Goal: Task Accomplishment & Management: Manage account settings

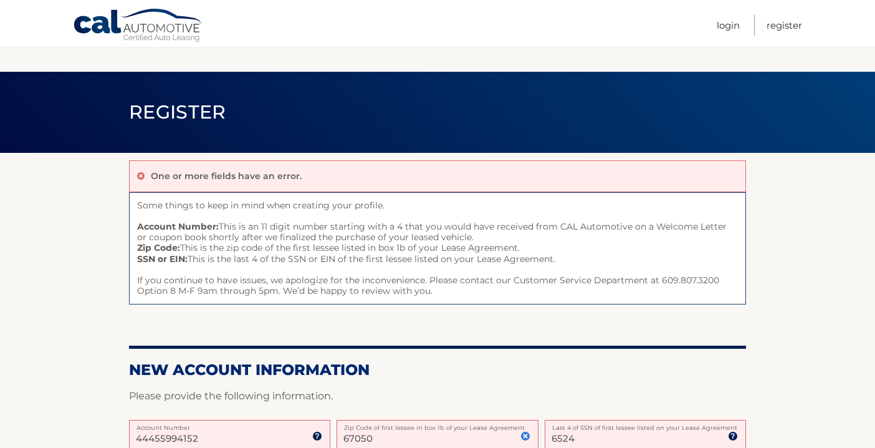
scroll to position [148, 0]
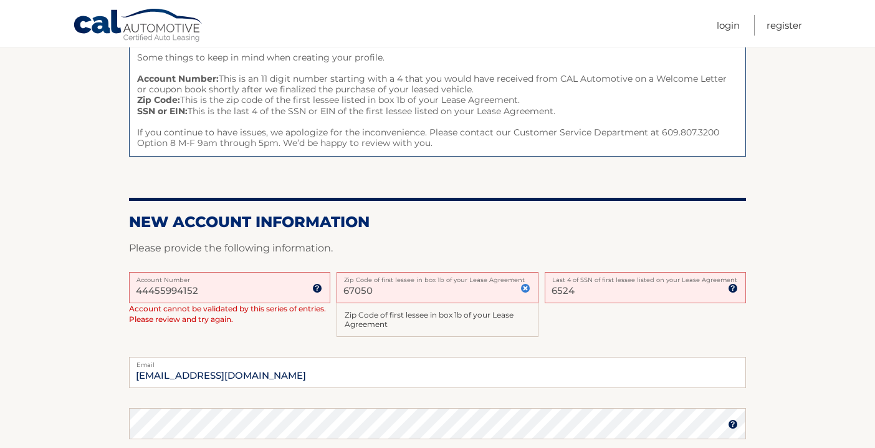
click at [601, 279] on label "Last 4 of SSN of first lessee listed on your Lease Agreement" at bounding box center [645, 277] width 201 height 10
click at [601, 279] on input "6524" at bounding box center [645, 287] width 201 height 31
type input "0551"
click at [524, 362] on label "Email" at bounding box center [437, 362] width 617 height 10
click at [524, 362] on input "mgcounselingserv@gmail.com" at bounding box center [437, 372] width 617 height 31
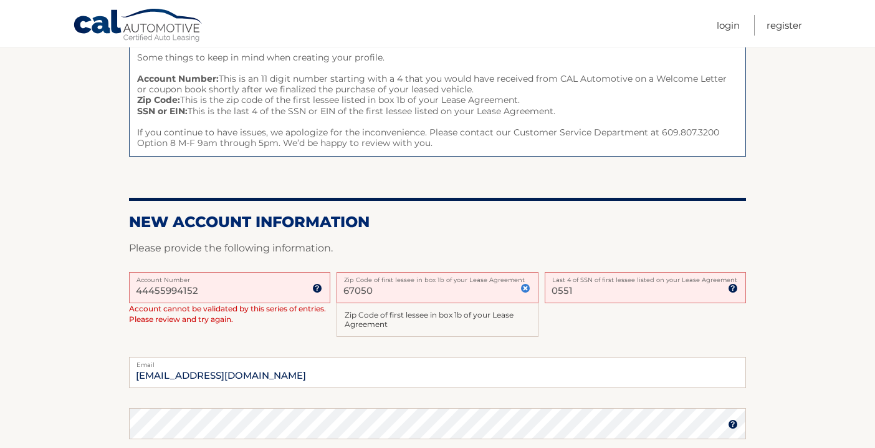
click at [589, 345] on div "44455994152 Account Number 11 digit account number provided on your coupon book…" at bounding box center [437, 314] width 617 height 85
click at [388, 284] on input "67050" at bounding box center [437, 287] width 201 height 31
type input "6"
type input "11572"
click at [608, 310] on div "44455994152 Account Number 11 digit account number provided on your coupon book…" at bounding box center [437, 314] width 617 height 85
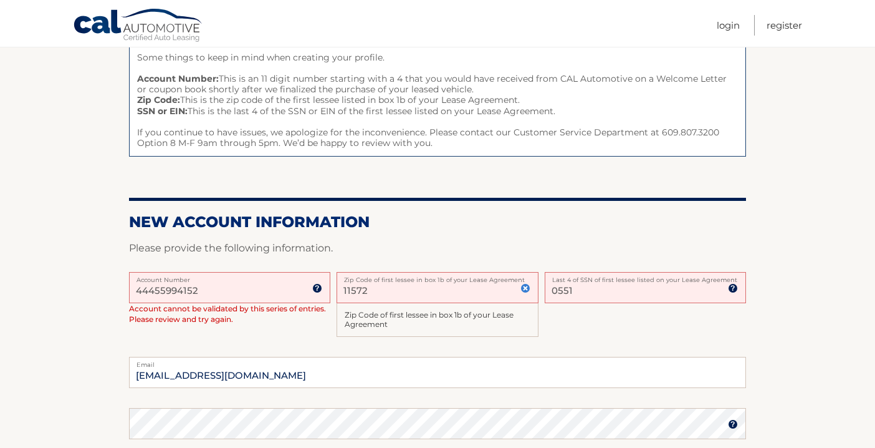
click at [590, 331] on div "44455994152 Account Number 11 digit account number provided on your coupon book…" at bounding box center [437, 314] width 617 height 85
click at [603, 315] on div "44455994152 Account Number 11 digit account number provided on your coupon book…" at bounding box center [437, 314] width 617 height 85
click at [586, 292] on input "0551" at bounding box center [645, 287] width 201 height 31
type input "0"
type input "0551"
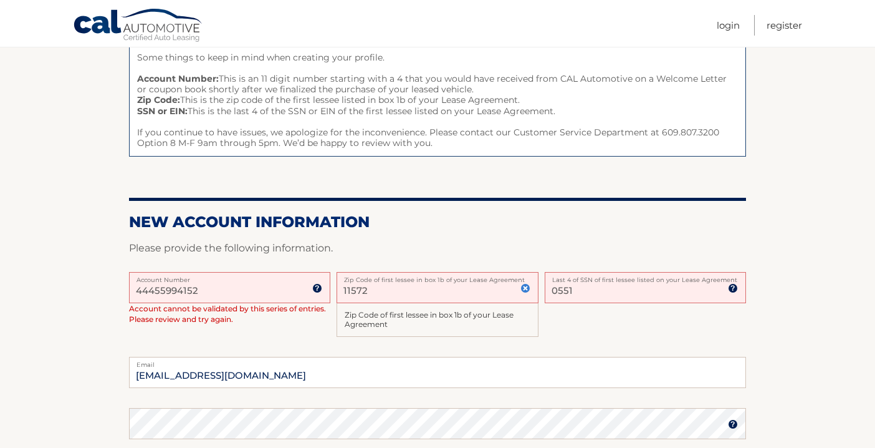
click at [624, 340] on div "44455994152 Account Number 11 digit account number provided on your coupon book…" at bounding box center [437, 314] width 617 height 85
click at [540, 307] on div "44455994152 Account Number 11 digit account number provided on your coupon book…" at bounding box center [437, 314] width 617 height 85
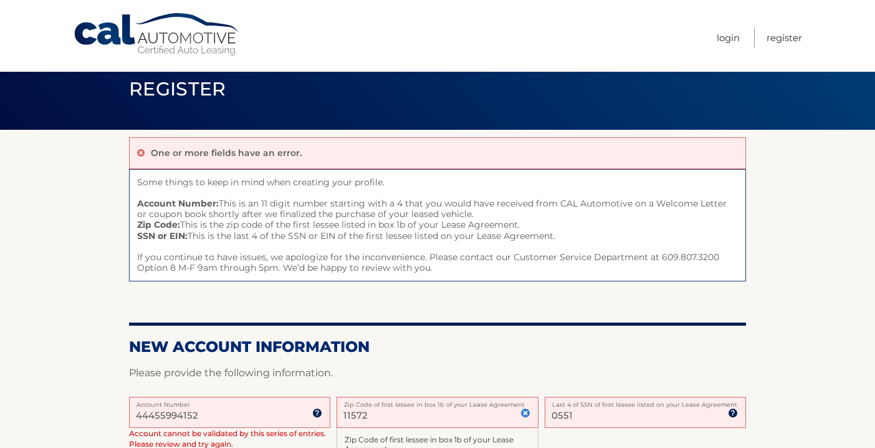
scroll to position [27, 0]
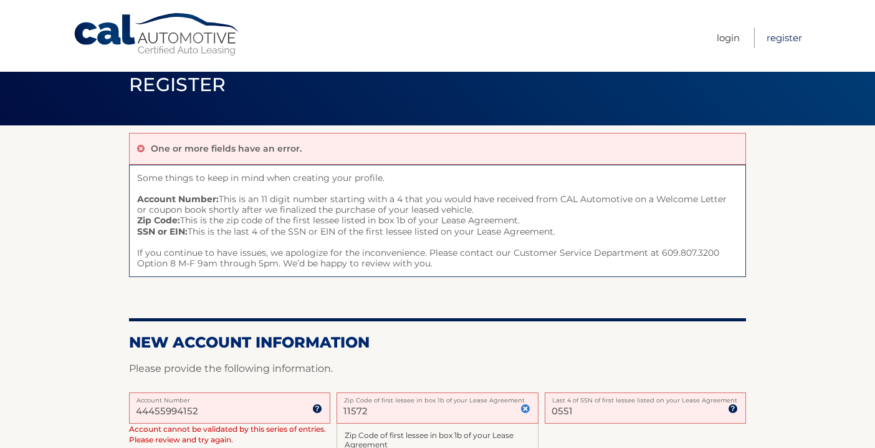
click at [778, 37] on link "Register" at bounding box center [785, 37] width 36 height 21
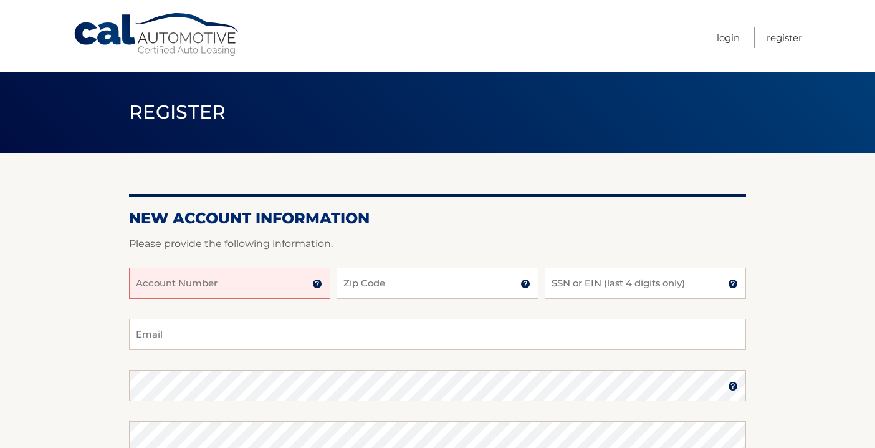
click at [175, 277] on input "Account Number" at bounding box center [229, 282] width 201 height 31
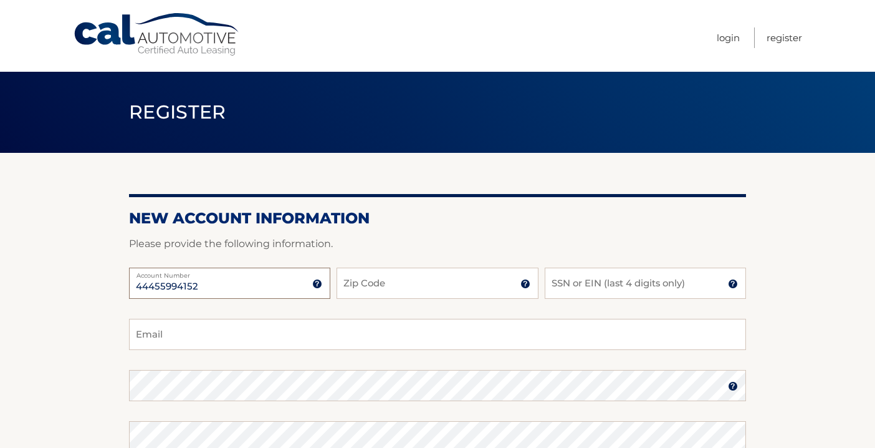
type input "44455994152"
type input "11572"
click at [600, 289] on input "SSN or EIN (last 4 digits only)" at bounding box center [645, 282] width 201 height 31
type input "0551"
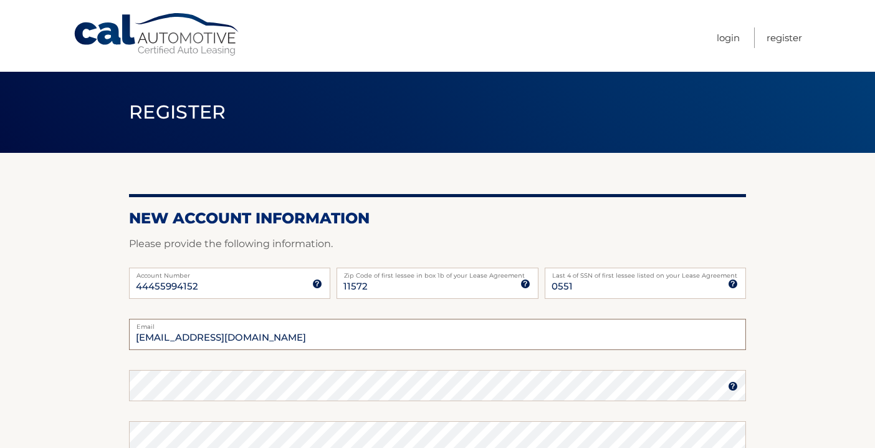
type input "mgcounselingserv@gmail.com"
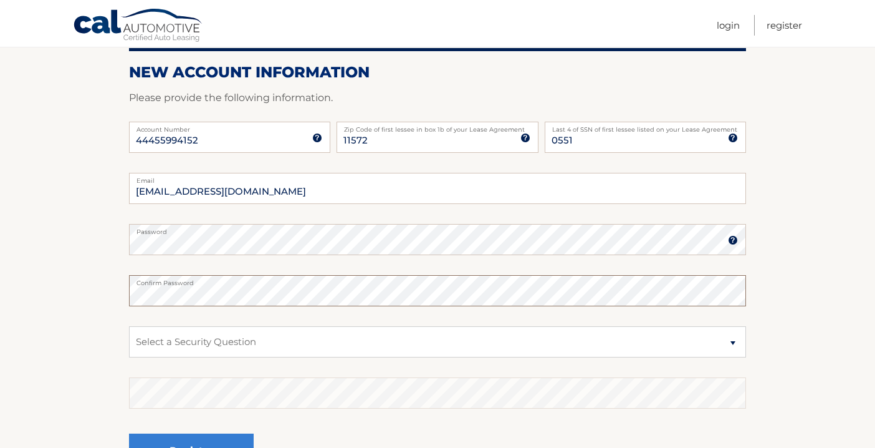
scroll to position [153, 0]
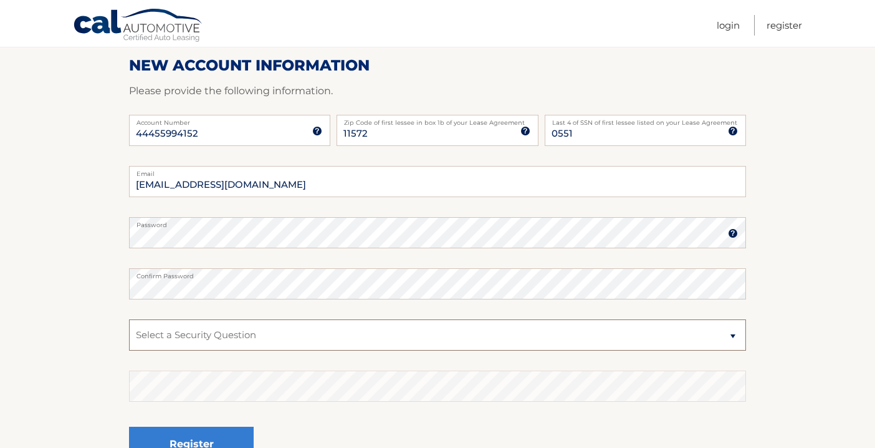
select select "1"
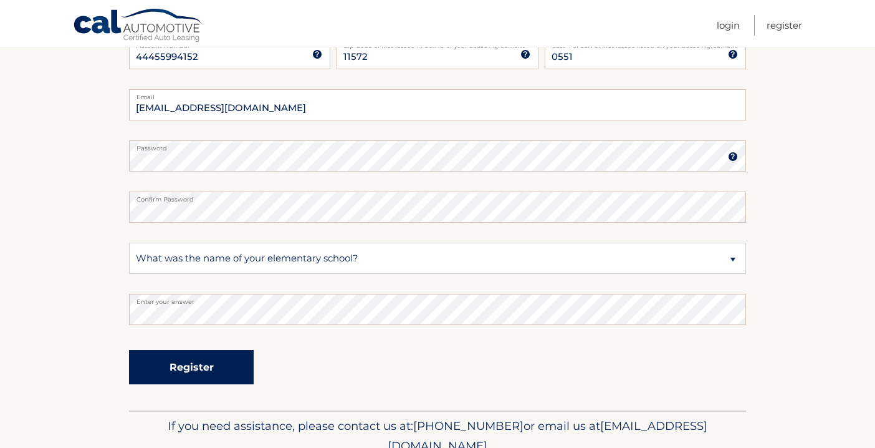
click at [194, 369] on button "Register" at bounding box center [191, 367] width 125 height 34
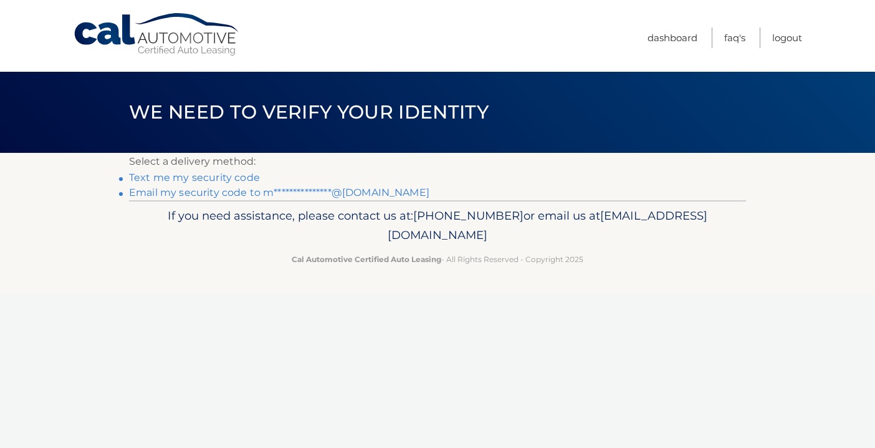
click at [188, 181] on link "Text me my security code" at bounding box center [194, 177] width 131 height 12
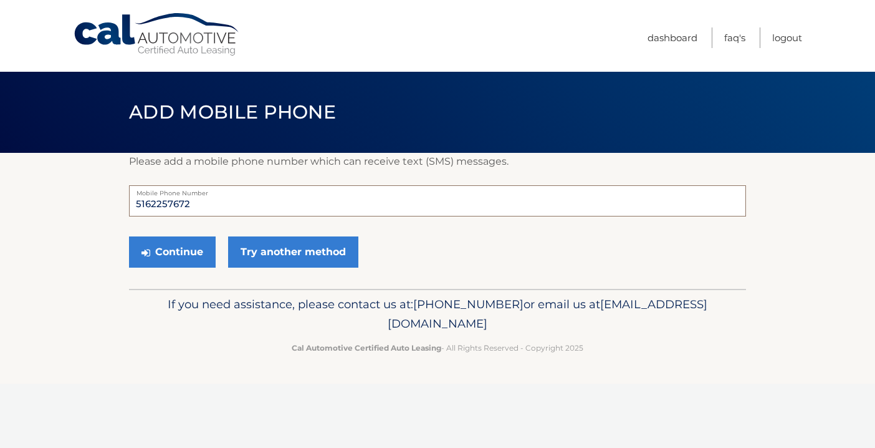
click at [198, 211] on input "5162257672" at bounding box center [437, 200] width 617 height 31
click at [194, 248] on button "Continue" at bounding box center [172, 251] width 87 height 31
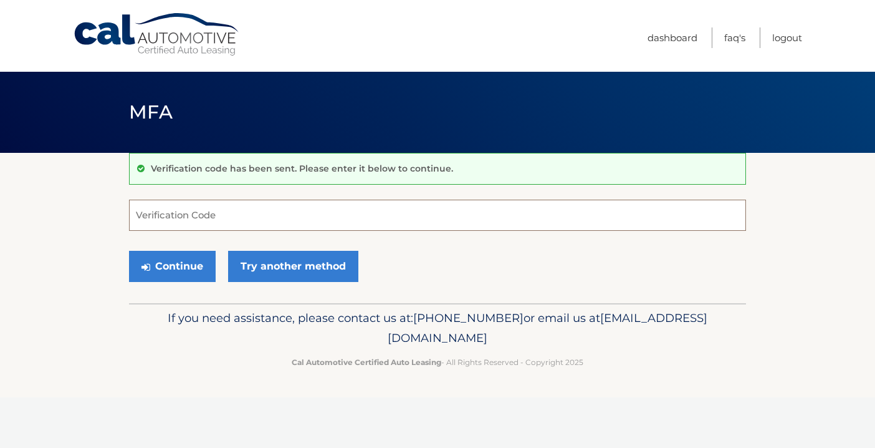
click at [187, 204] on input "Verification Code" at bounding box center [437, 214] width 617 height 31
type input "947815"
click at [203, 267] on button "Continue" at bounding box center [172, 266] width 87 height 31
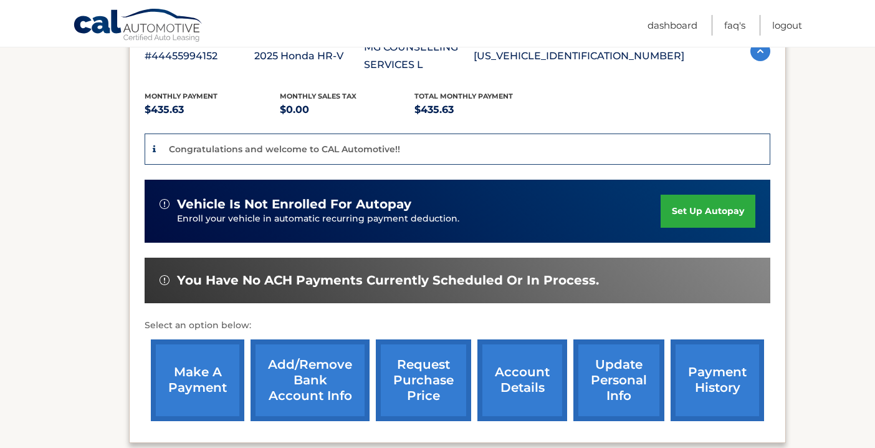
scroll to position [249, 0]
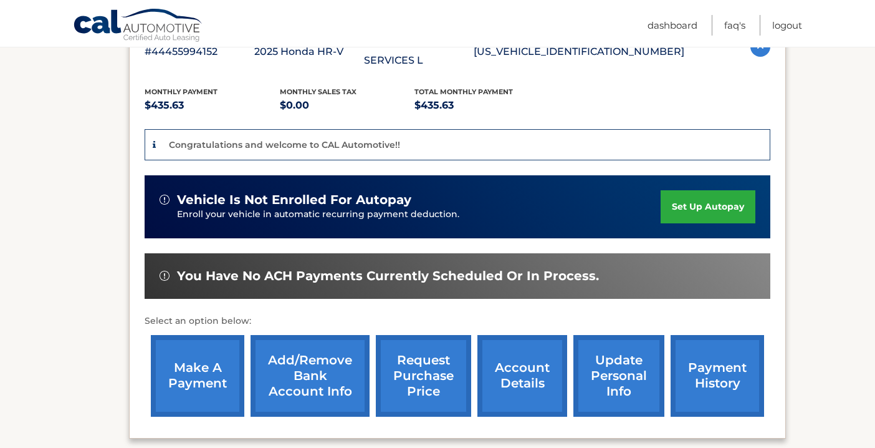
click at [703, 204] on link "set up autopay" at bounding box center [708, 206] width 95 height 33
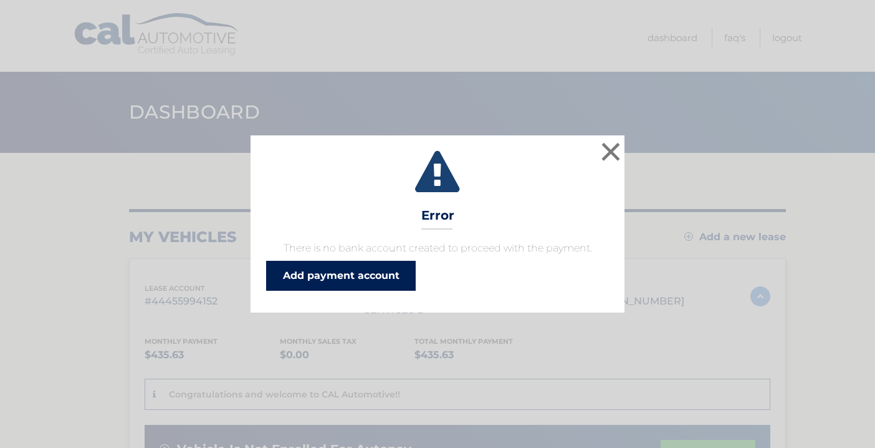
click at [400, 272] on link "Add payment account" at bounding box center [341, 276] width 150 height 30
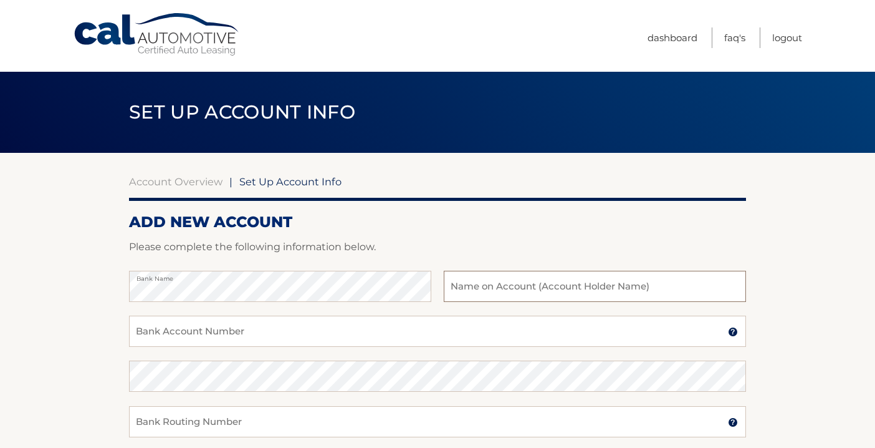
click at [549, 285] on input "text" at bounding box center [595, 286] width 302 height 31
type input "MG Counseling Services"
click at [306, 338] on input "Bank Account Number" at bounding box center [437, 330] width 617 height 31
type input "599393060"
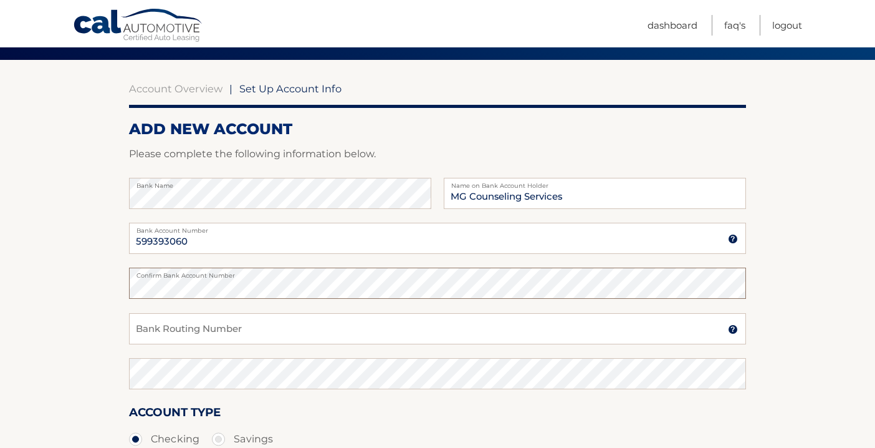
scroll to position [103, 0]
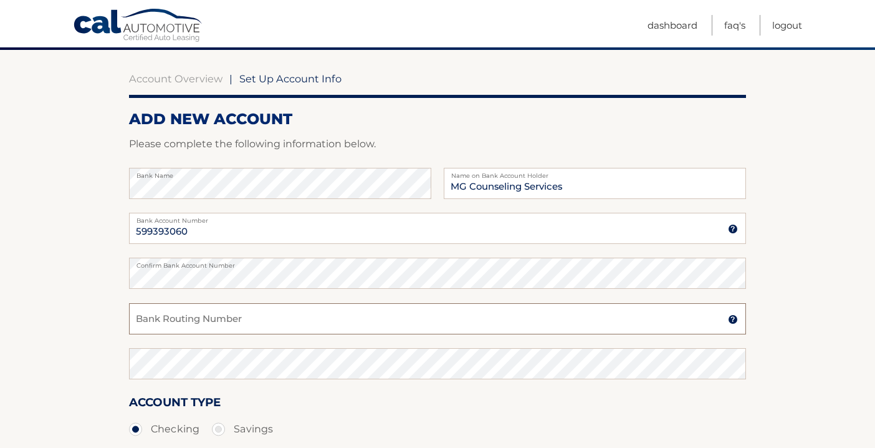
click at [224, 320] on input "Bank Routing Number" at bounding box center [437, 318] width 617 height 31
type input "021000021"
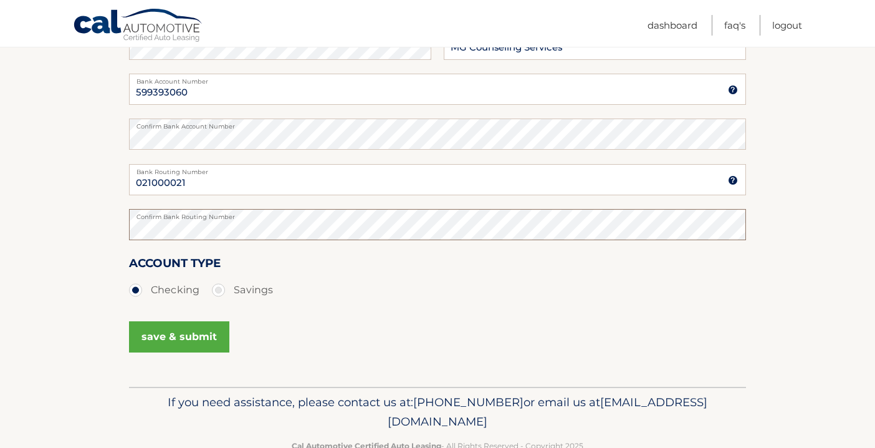
scroll to position [243, 0]
click at [196, 334] on button "save & submit" at bounding box center [179, 335] width 100 height 31
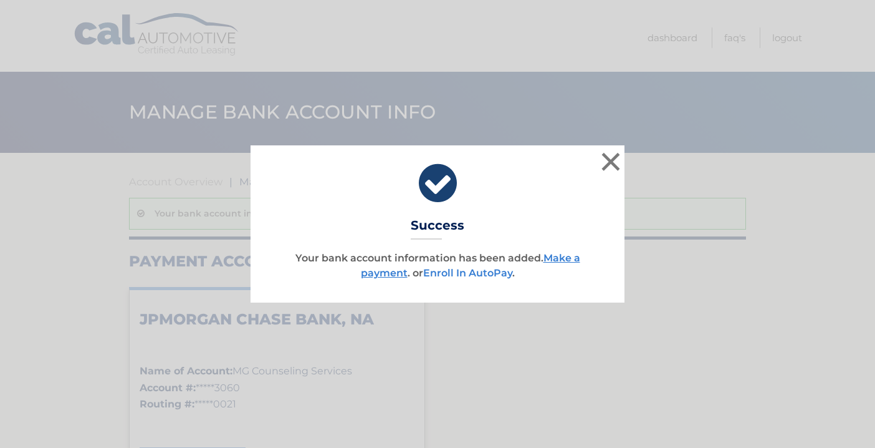
click at [477, 273] on link "Enroll In AutoPay" at bounding box center [467, 273] width 89 height 12
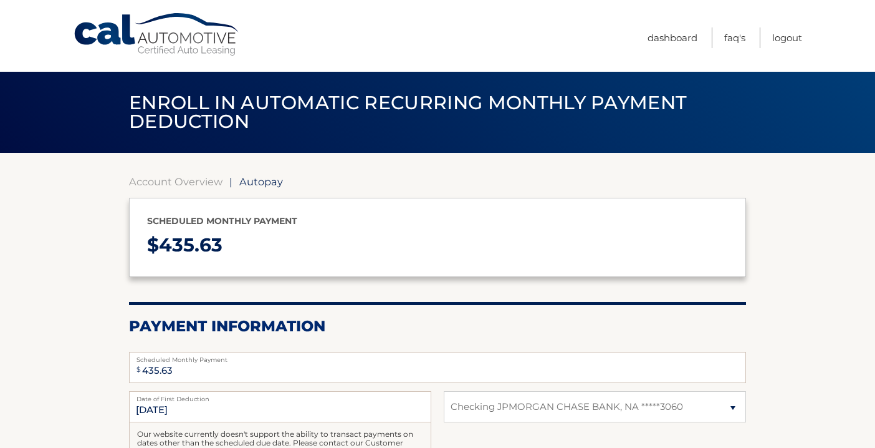
select select "OTQwNDhlYzktMDNlNC00MWZlLWI5MDEtNTcxNmMwM2U1Yjdm"
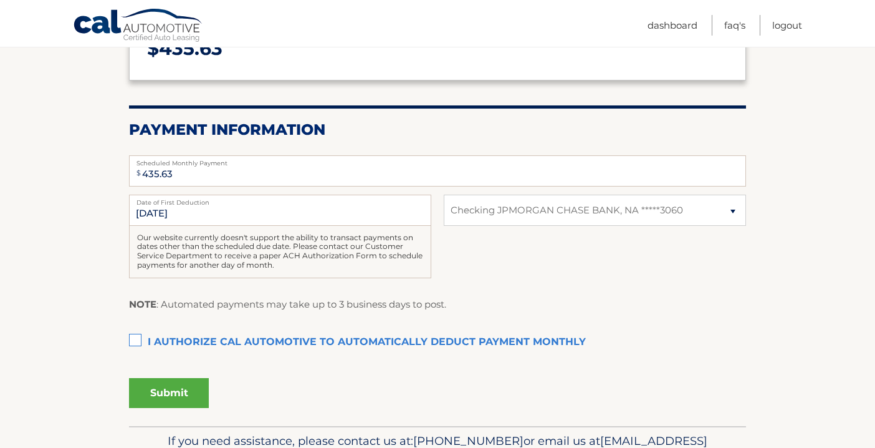
scroll to position [199, 0]
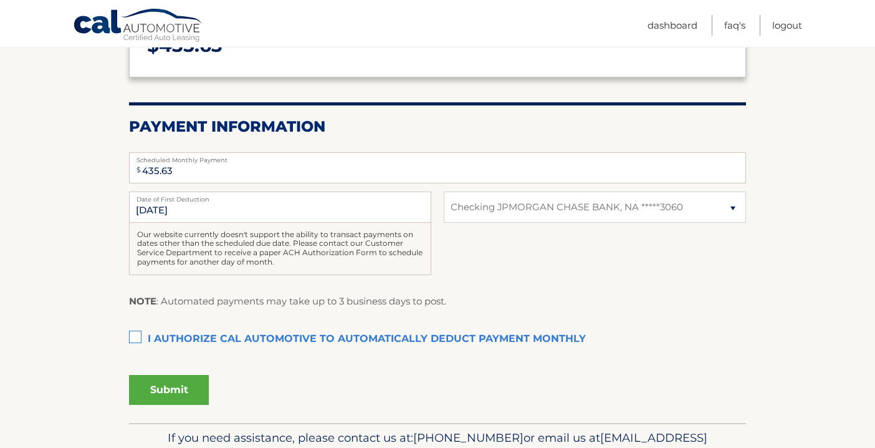
click at [135, 335] on label "I authorize cal automotive to automatically deduct payment monthly This checkbo…" at bounding box center [437, 339] width 617 height 25
click at [0, 0] on input "I authorize cal automotive to automatically deduct payment monthly This checkbo…" at bounding box center [0, 0] width 0 height 0
click at [167, 384] on button "Submit" at bounding box center [169, 390] width 80 height 30
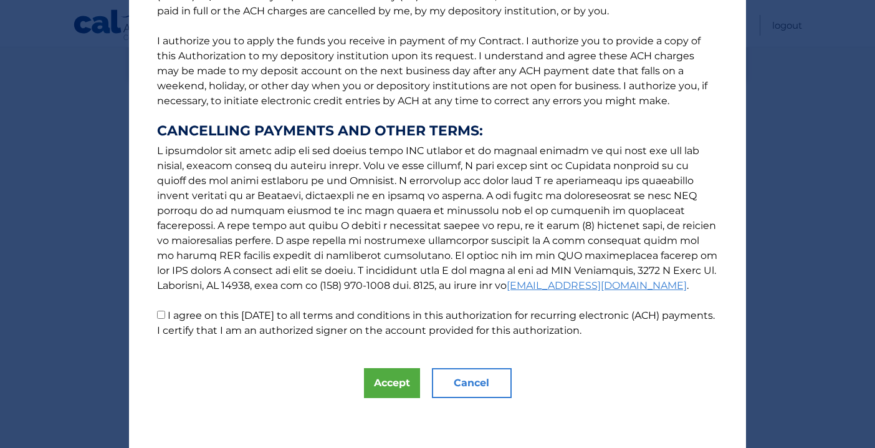
scroll to position [141, 0]
click at [390, 379] on button "Accept" at bounding box center [392, 383] width 56 height 30
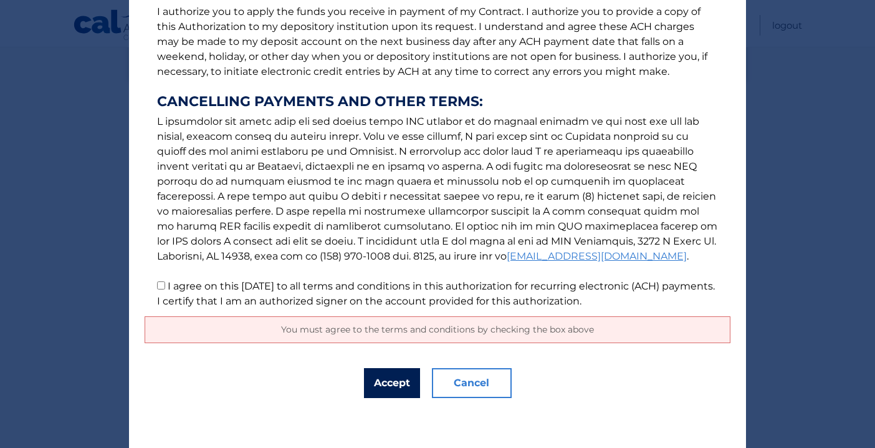
scroll to position [171, 0]
click at [160, 289] on input "I agree on this 08/27/2025 to all terms and conditions in this authorization fo…" at bounding box center [161, 285] width 8 height 8
checkbox input "true"
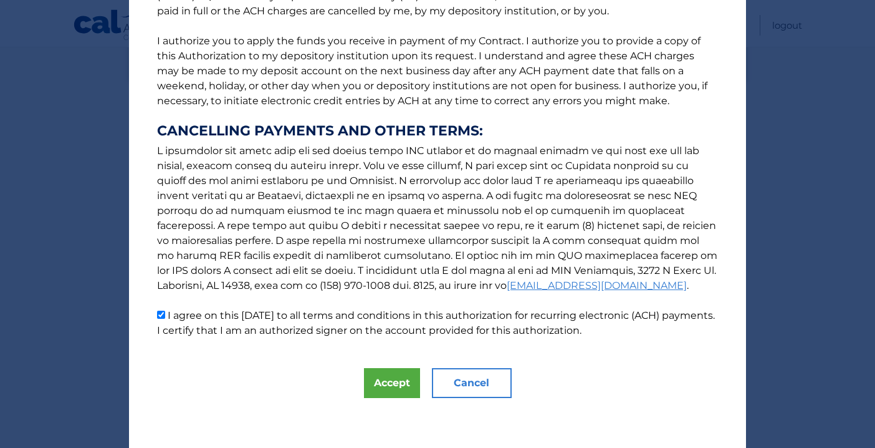
scroll to position [141, 0]
click at [397, 381] on button "Accept" at bounding box center [392, 383] width 56 height 30
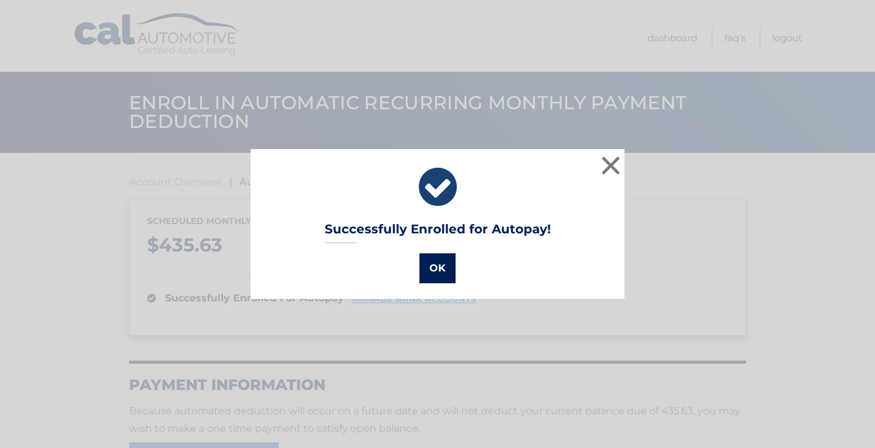
click at [436, 269] on button "OK" at bounding box center [437, 268] width 36 height 30
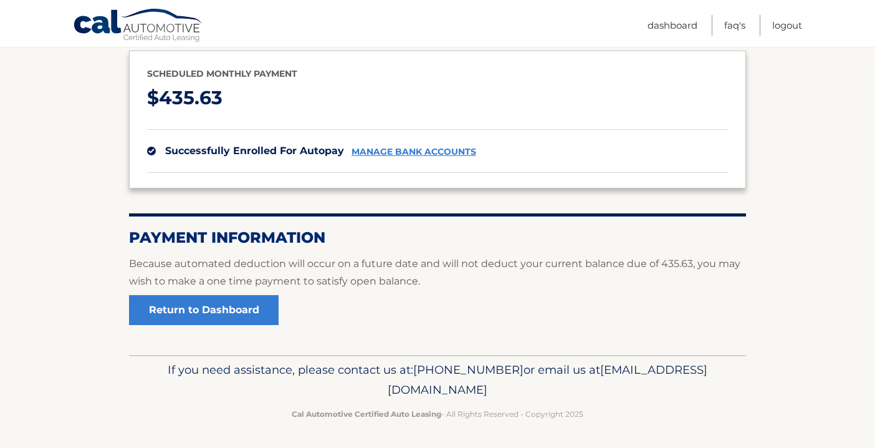
scroll to position [146, 0]
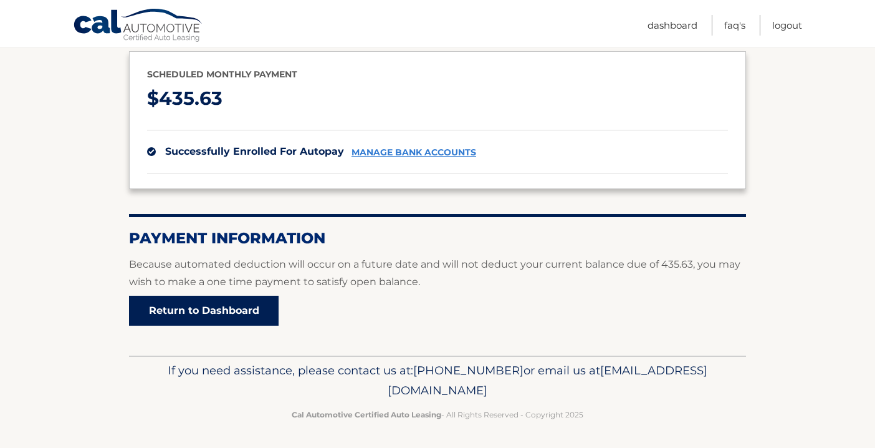
click at [229, 308] on link "Return to Dashboard" at bounding box center [204, 310] width 150 height 30
